Goal: Task Accomplishment & Management: Complete application form

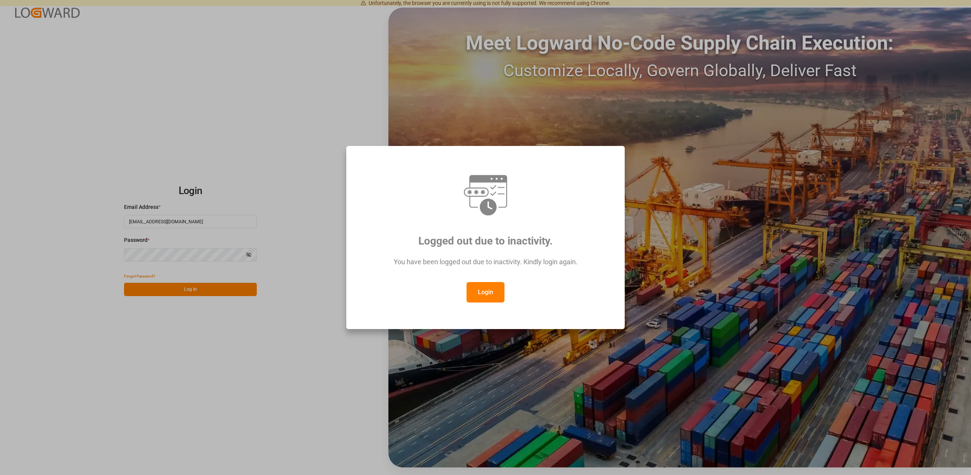
drag, startPoint x: 482, startPoint y: 297, endPoint x: 472, endPoint y: 299, distance: 10.0
click at [482, 297] on button "Login" at bounding box center [485, 292] width 38 height 20
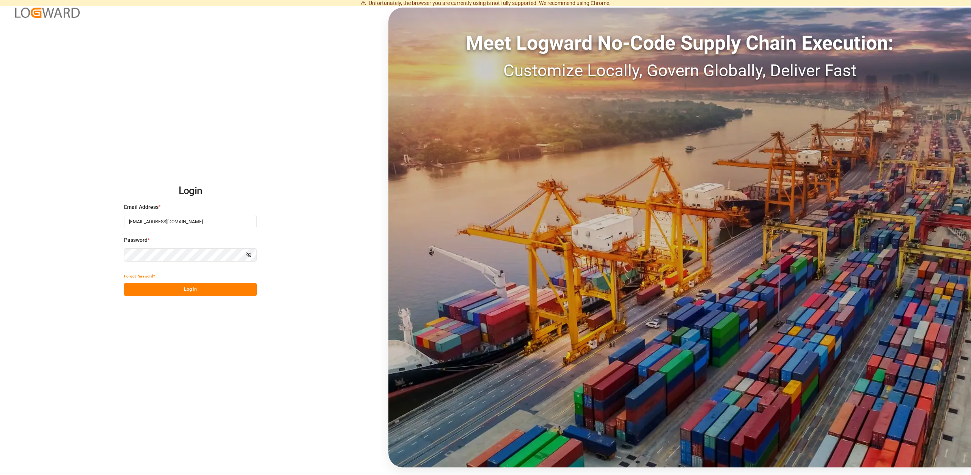
click at [231, 279] on div "Forgot Password?" at bounding box center [190, 276] width 133 height 13
click at [226, 297] on div "Login Email Address * Vertrieb-CFK@k-plus-s.com Password * Show password Forgot…" at bounding box center [485, 237] width 971 height 475
click at [224, 295] on button "Log In" at bounding box center [190, 289] width 133 height 13
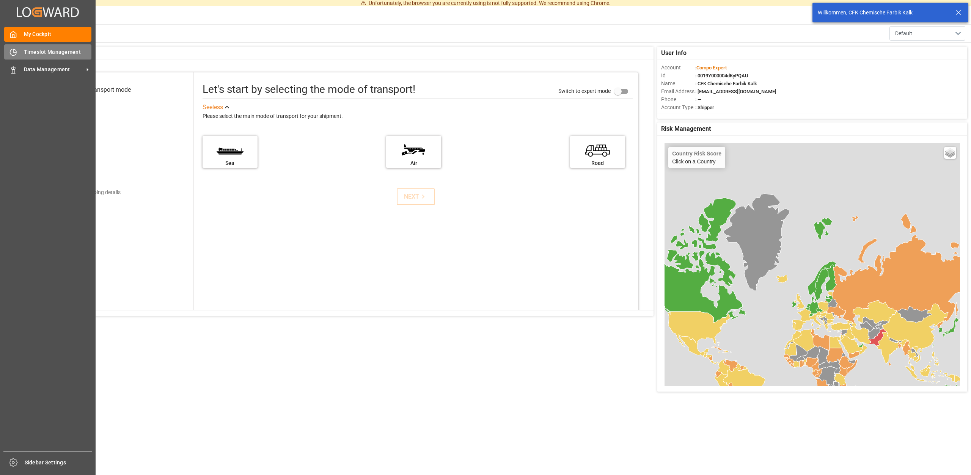
click at [33, 55] on span "Timeslot Management" at bounding box center [58, 52] width 68 height 8
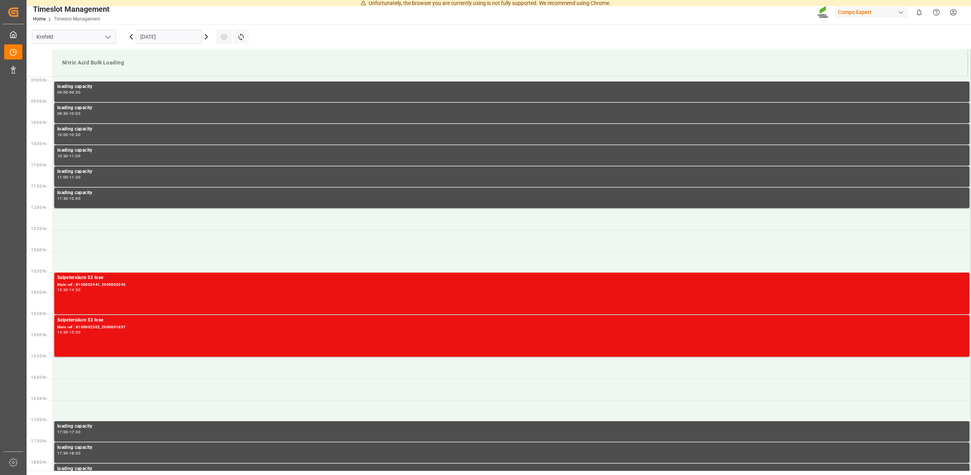
scroll to position [377, 0]
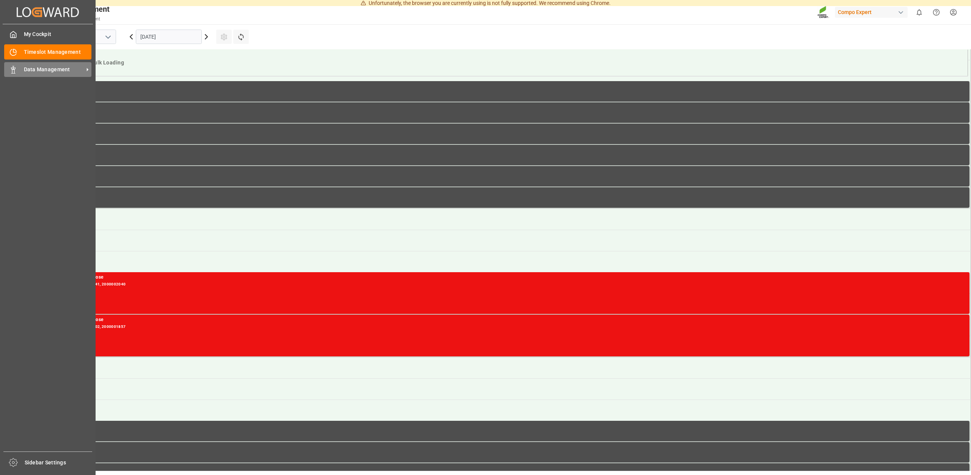
click at [30, 70] on span "Data Management" at bounding box center [54, 70] width 60 height 8
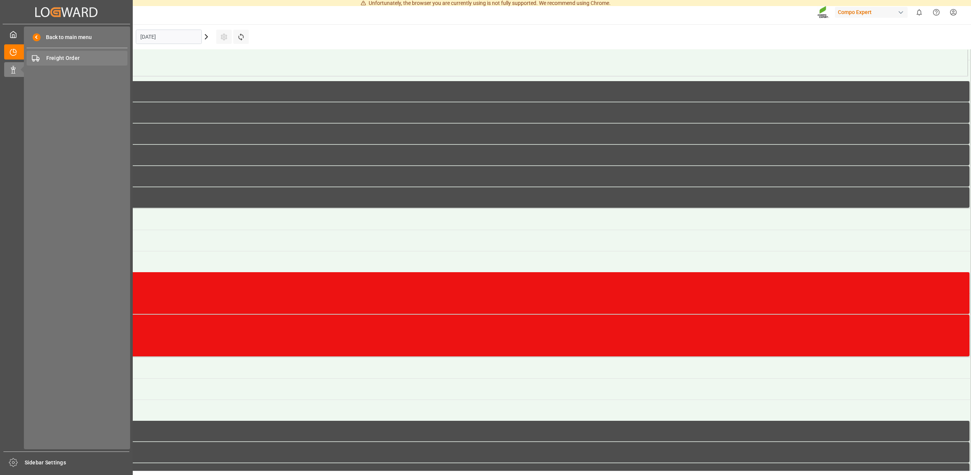
click at [54, 56] on span "Freight Order" at bounding box center [87, 58] width 82 height 8
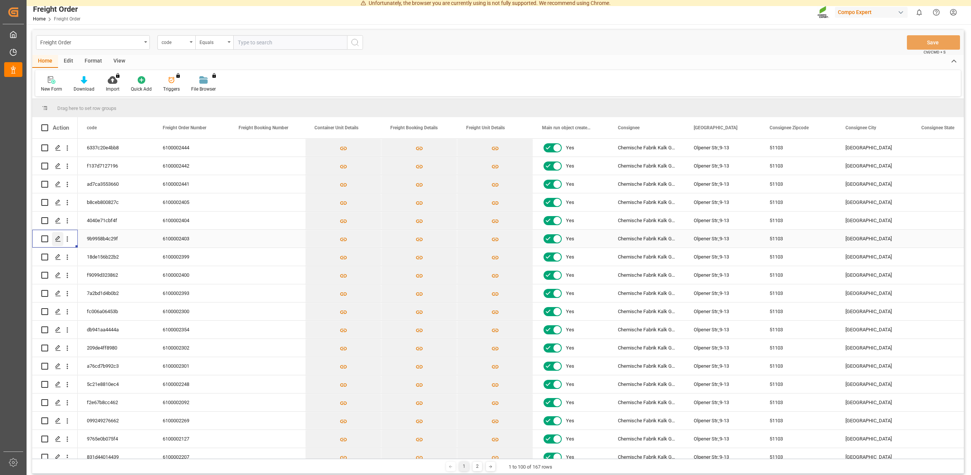
click at [60, 238] on icon "Press SPACE to select this row." at bounding box center [58, 239] width 6 height 6
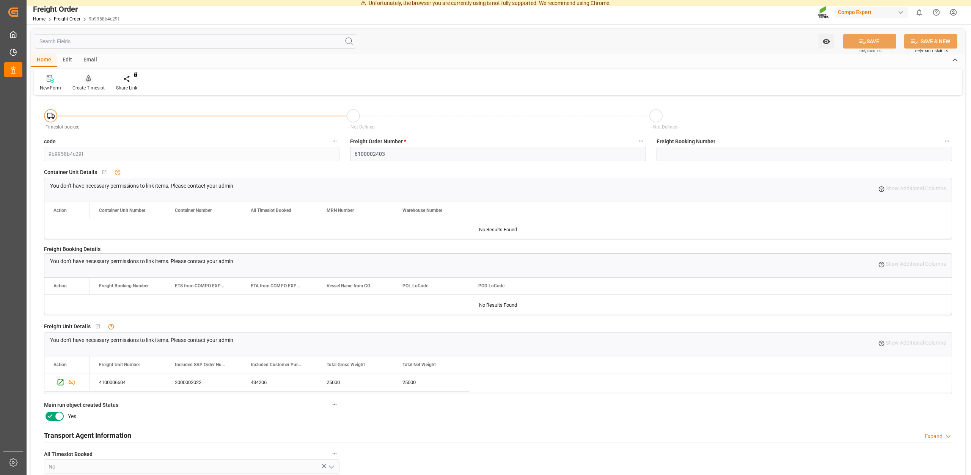
click at [89, 83] on icon at bounding box center [88, 79] width 5 height 8
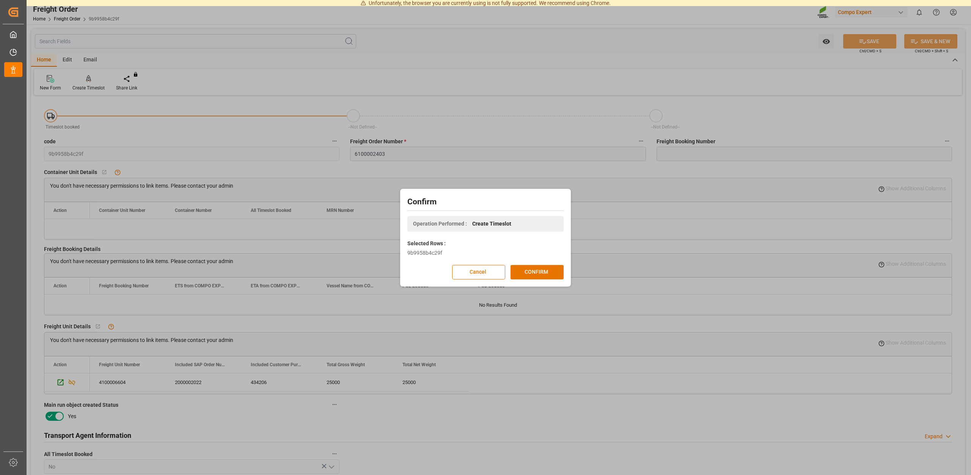
click at [540, 263] on div "Confirm Operation Performed : Create Timeslot Selected Rows : 9b9958b4c29f Canc…" at bounding box center [485, 238] width 167 height 94
click at [544, 271] on button "CONFIRM" at bounding box center [536, 272] width 53 height 14
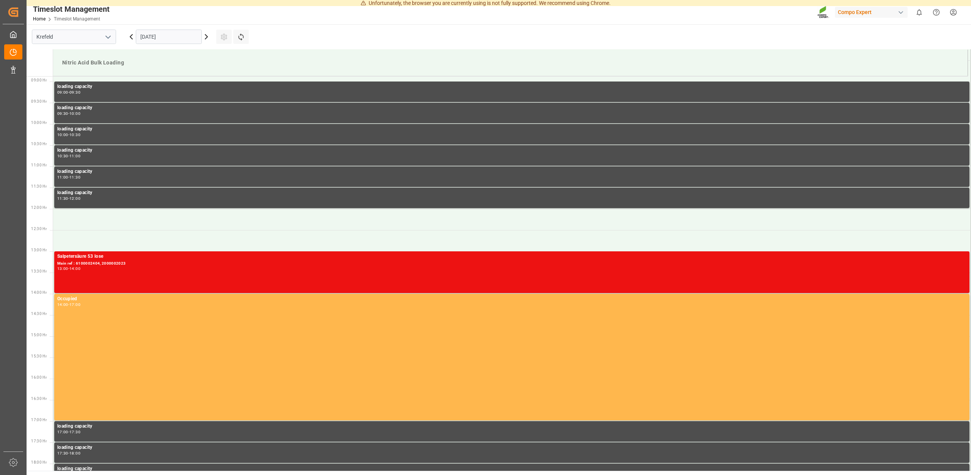
scroll to position [377, 0]
click at [206, 40] on icon at bounding box center [206, 36] width 9 height 9
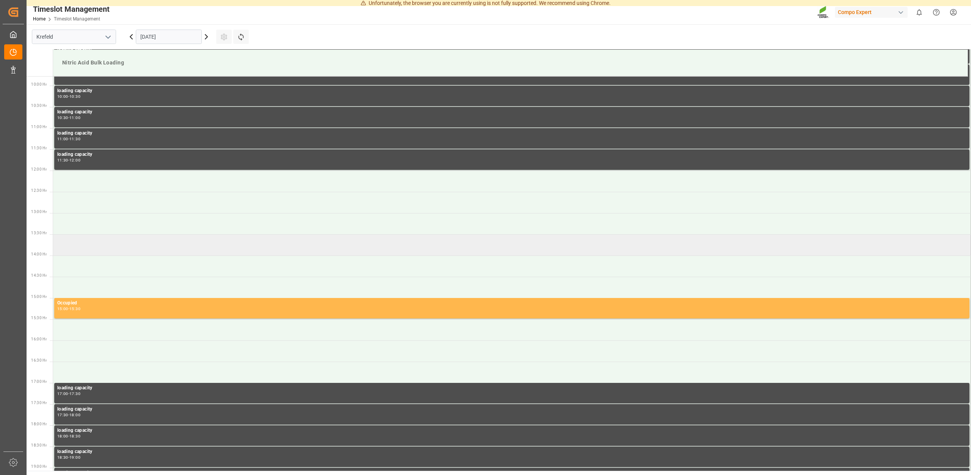
scroll to position [416, 0]
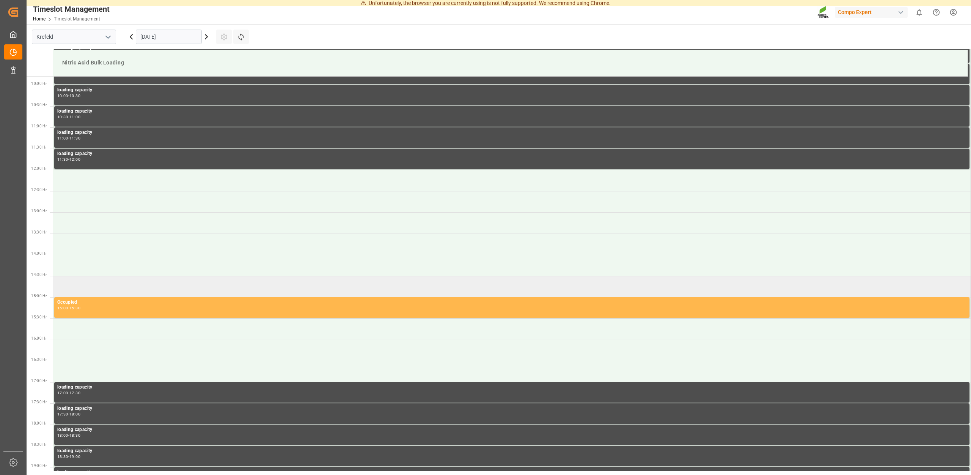
click at [130, 281] on td at bounding box center [512, 286] width 918 height 21
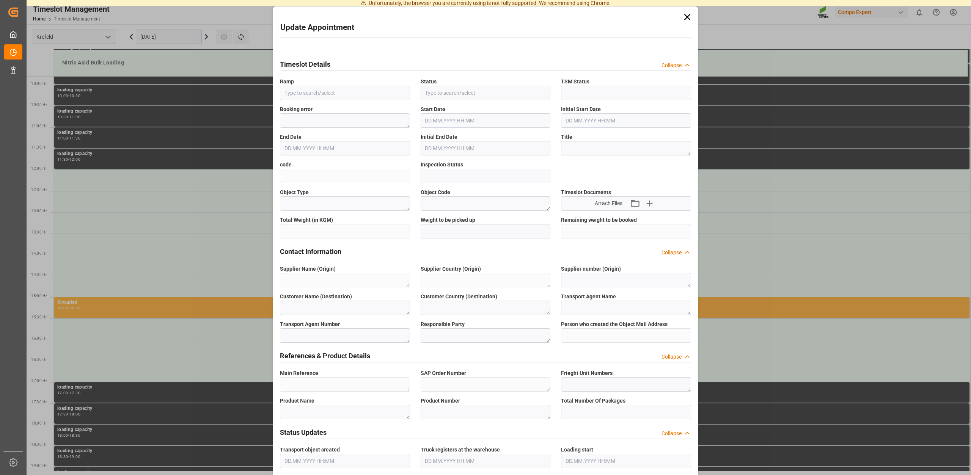
type input "Nitric Acid Bulk Loading"
type input "Transport object created"
type input "Booked"
type input "f31278750184"
type input "Open"
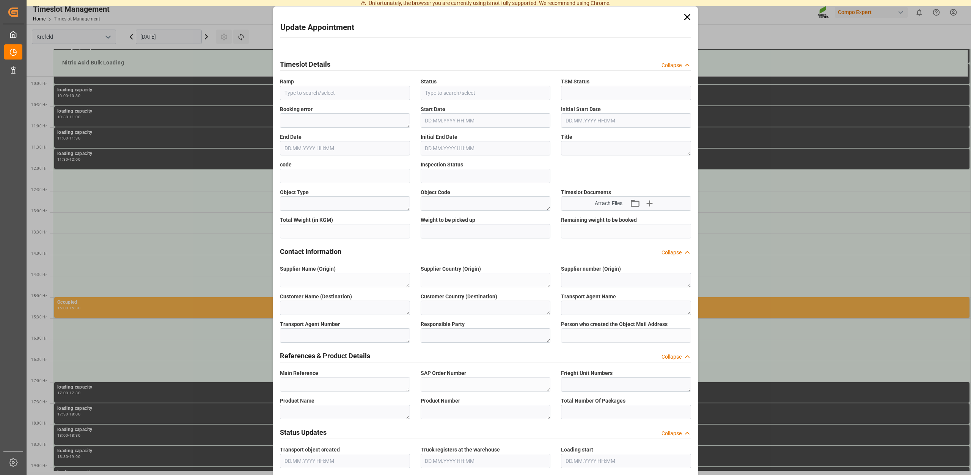
type textarea "Main-Run"
type textarea "SP_KREF"
type textarea "Chemische Fabrik Kalk GmbH"
type textarea "DE"
type textarea "Chemische Fabrik Kalk GmbH, (CFK)"
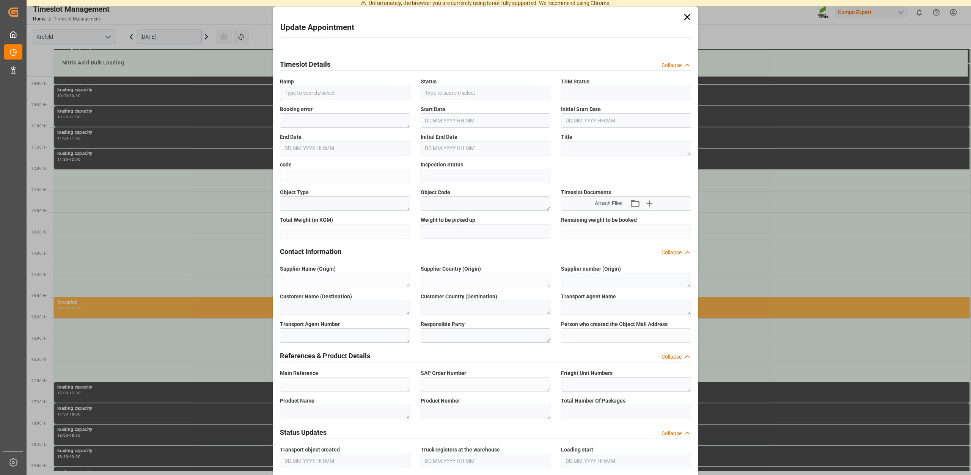
type textarea "5355955"
type textarea "Compo Expert"
type input "[PERSON_NAME][EMAIL_ADDRESS][DOMAIN_NAME]"
type textarea "6100002403"
type textarea "2000002022"
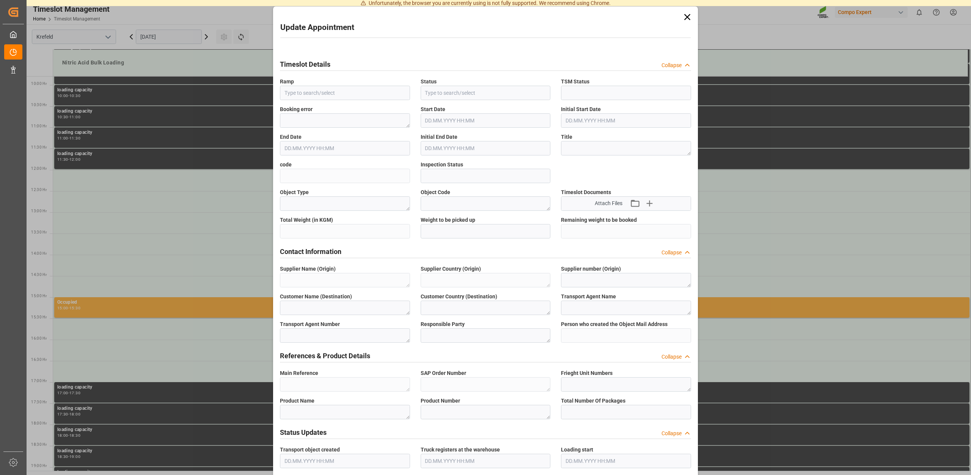
type textarea "4100006604"
type textarea "Salpetersäure 53 lose"
type textarea "1510002000"
type textarea "Z100"
type textarea "3500"
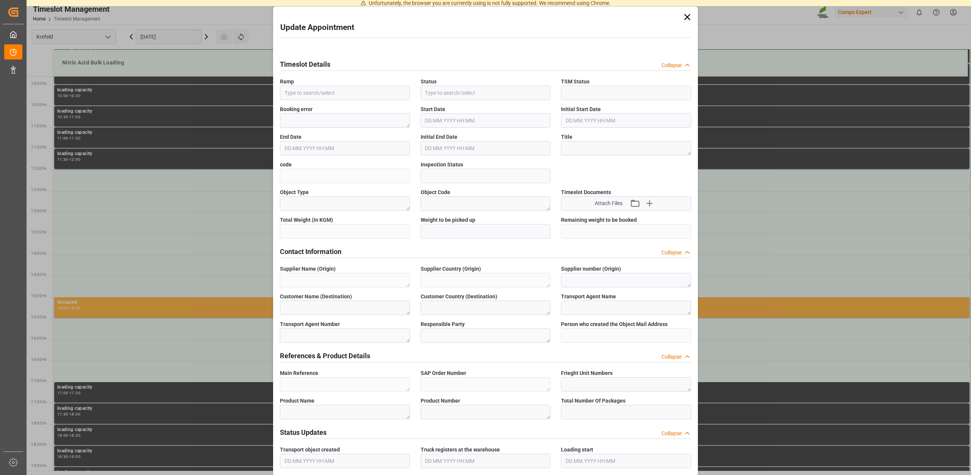
type input "6100002403"
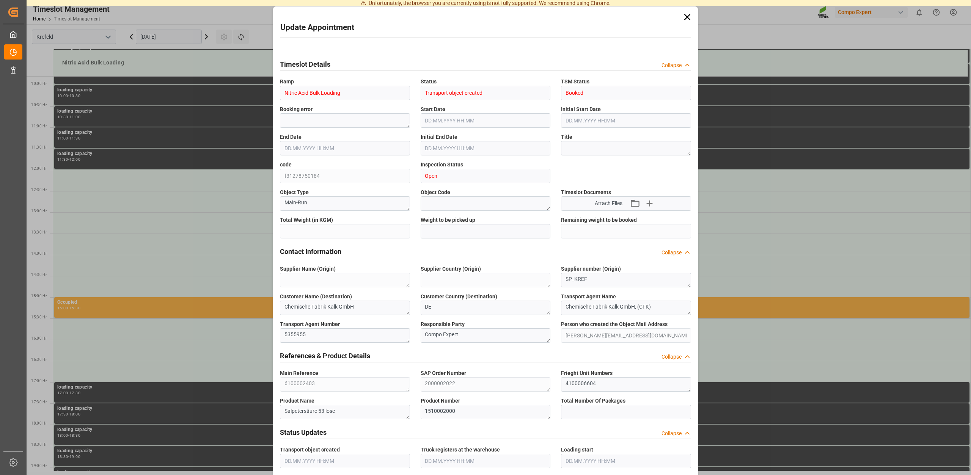
type input "25000"
type input "0"
type input "[DATE] 14:30"
type input "[DATE] 15:00"
type input "[DATE] 13:24"
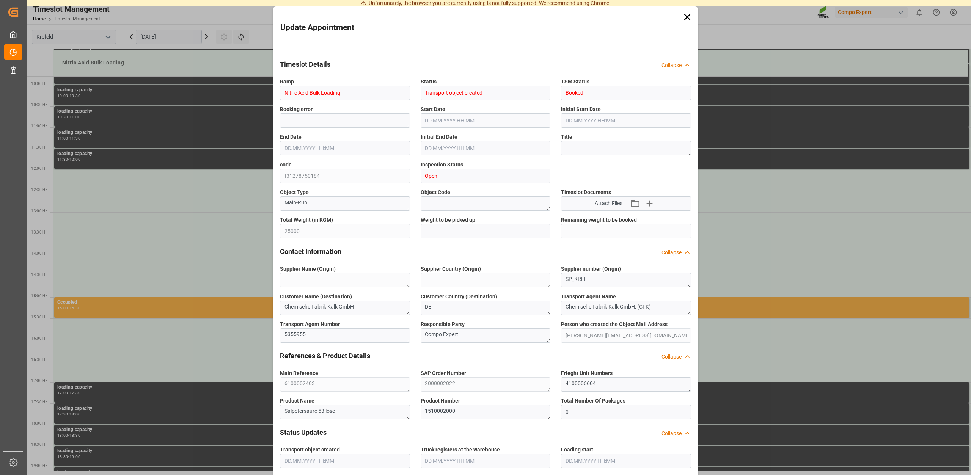
type input "[DATE] 08:12"
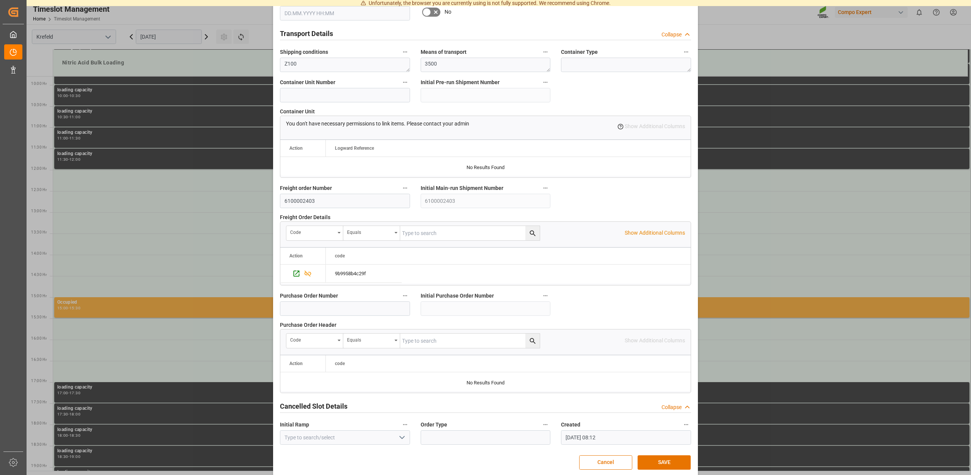
scroll to position [576, 0]
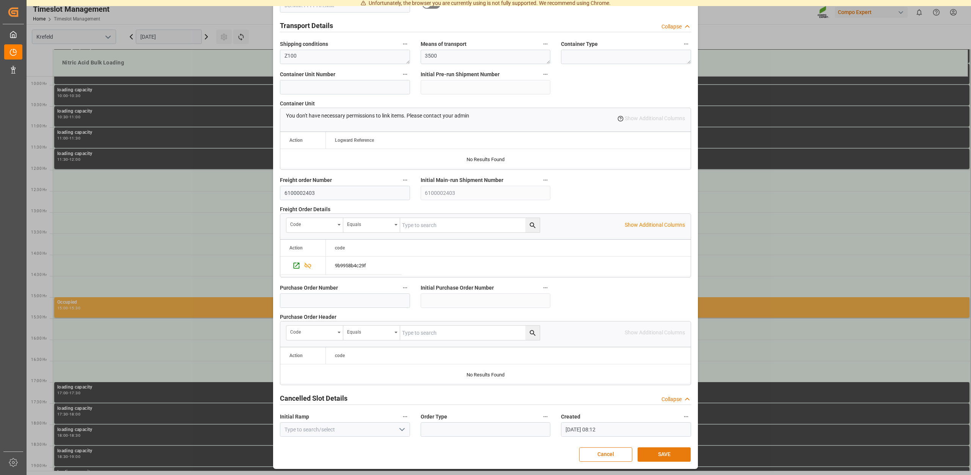
click at [658, 455] on button "SAVE" at bounding box center [663, 454] width 53 height 14
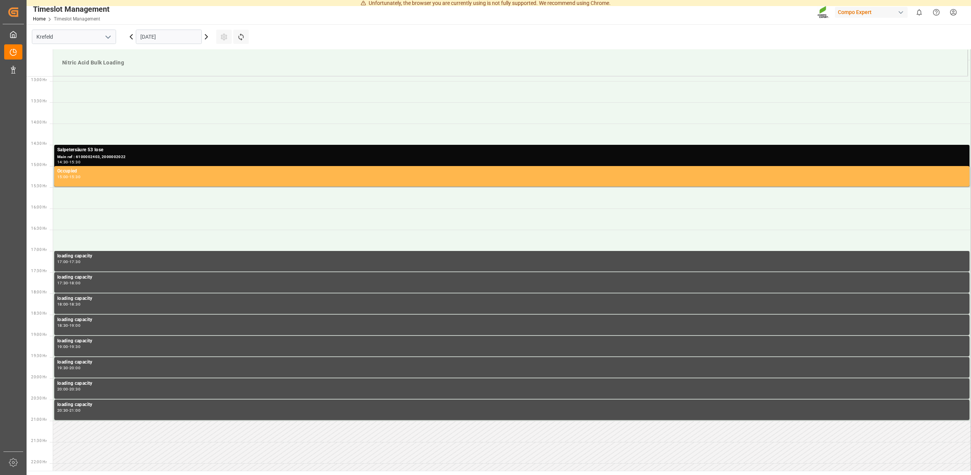
scroll to position [547, 0]
